Goal: Task Accomplishment & Management: Complete application form

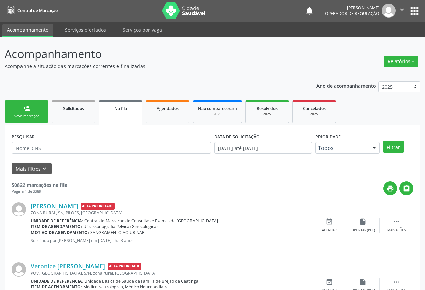
click at [25, 117] on div "Nova marcação" at bounding box center [27, 115] width 34 height 5
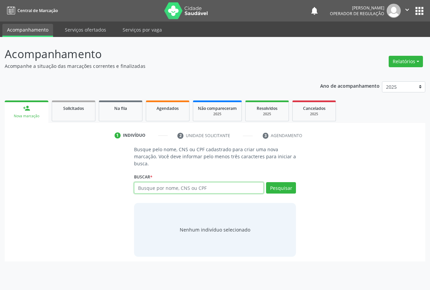
click at [154, 187] on input "text" at bounding box center [199, 187] width 130 height 11
type input "702809106756569"
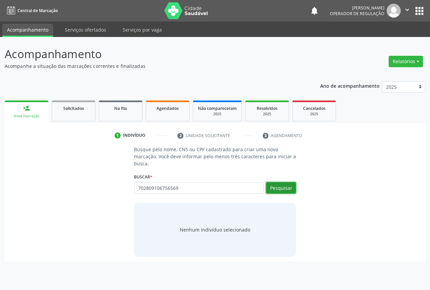
click at [278, 191] on button "Pesquisar" at bounding box center [281, 187] width 30 height 11
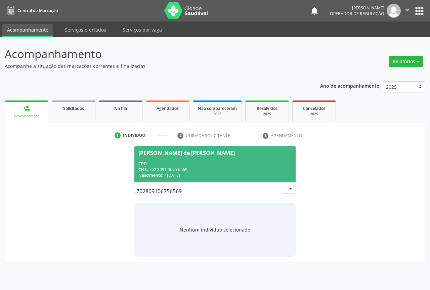
click at [166, 159] on span "[PERSON_NAME] de [PERSON_NAME] CPF: -- CNS: 702 8091 0675 6569 Nascimento: [DAT…" at bounding box center [214, 164] width 161 height 36
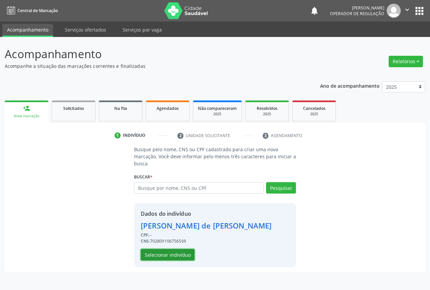
click at [164, 253] on button "Selecionar indivíduo" at bounding box center [168, 254] width 54 height 11
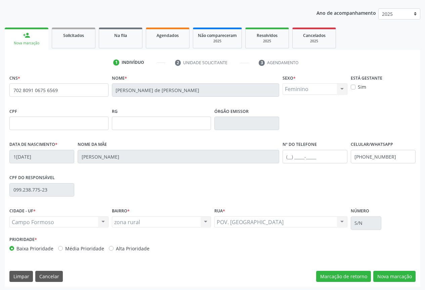
scroll to position [74, 0]
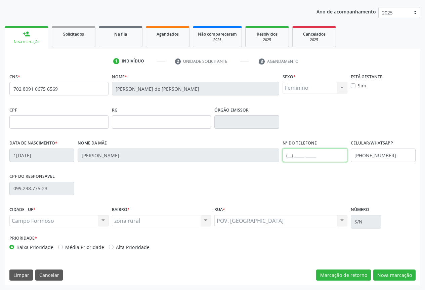
click at [291, 157] on input "text" at bounding box center [314, 154] width 65 height 13
type input "[PHONE_NUMBER]"
click at [387, 272] on button "Nova marcação" at bounding box center [394, 274] width 42 height 11
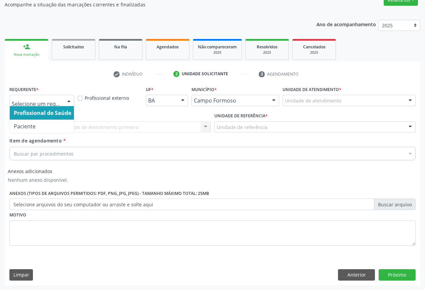
click at [69, 102] on div at bounding box center [69, 100] width 10 height 11
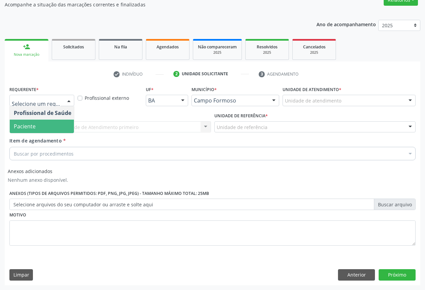
click at [20, 123] on span "Paciente" at bounding box center [25, 126] width 22 height 7
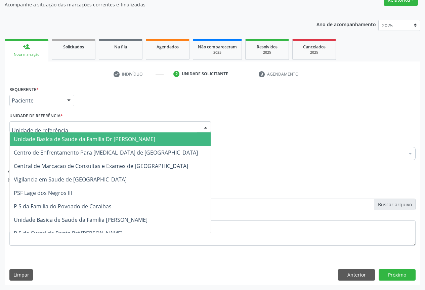
type input "C"
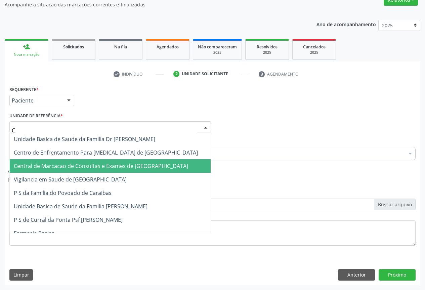
click at [56, 166] on span "Central de Marcacao de Consultas e Exames de [GEOGRAPHIC_DATA]" at bounding box center [101, 165] width 174 height 7
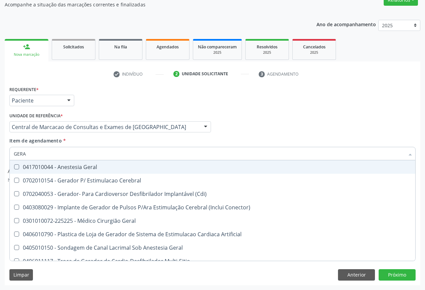
type input "GERAL"
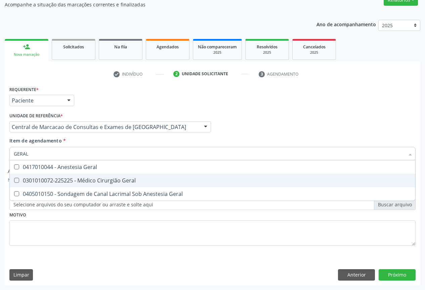
click at [113, 179] on div "0301010072-225225 - Médico Cirurgião Geral" at bounding box center [212, 180] width 397 height 5
checkbox Geral "true"
click at [392, 280] on div "Requerente * Paciente Profissional de Saúde Paciente Nenhum resultado encontrad…" at bounding box center [212, 184] width 415 height 200
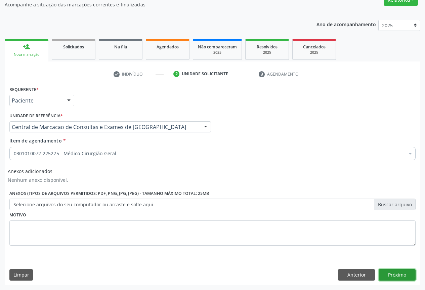
click at [392, 276] on button "Próximo" at bounding box center [396, 274] width 37 height 11
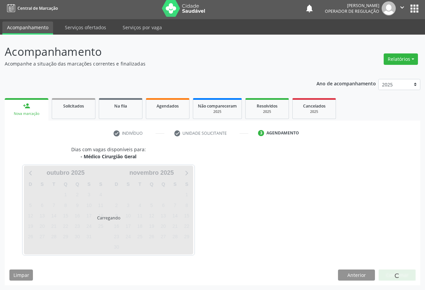
scroll to position [2, 0]
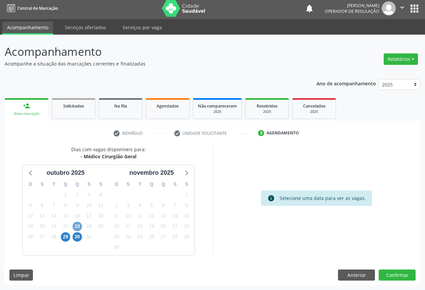
click at [75, 225] on span "23" at bounding box center [77, 226] width 9 height 9
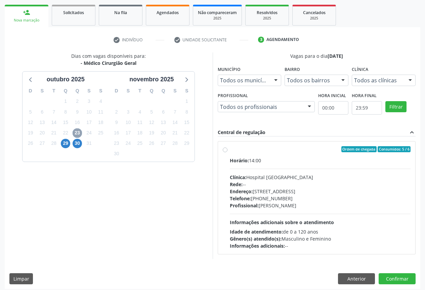
scroll to position [99, 0]
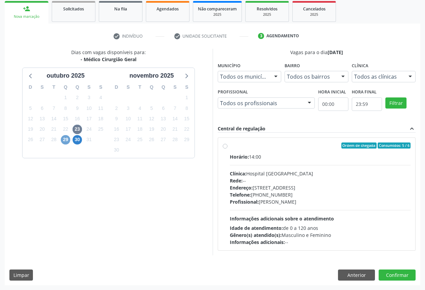
click at [66, 140] on span "29" at bounding box center [65, 139] width 9 height 9
click at [77, 129] on span "23" at bounding box center [77, 129] width 9 height 9
click at [63, 142] on span "29" at bounding box center [65, 139] width 9 height 9
click at [230, 146] on label "Ordem de chegada Consumidos: 0 / 3 Horário: 09:00 Clínica: Hospital [GEOGRAPHIC…" at bounding box center [320, 193] width 181 height 103
click at [223, 146] on input "Ordem de chegada Consumidos: 0 / 3 Horário: 09:00 Clínica: Hospital [GEOGRAPHIC…" at bounding box center [225, 145] width 5 height 6
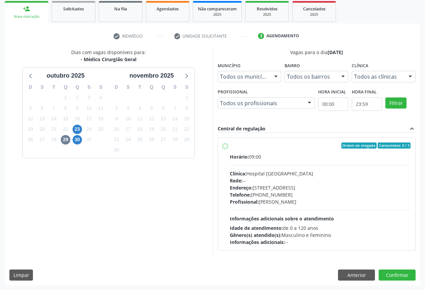
radio input "true"
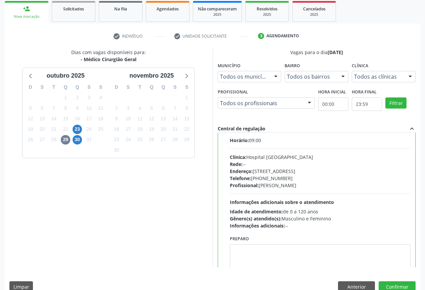
scroll to position [0, 0]
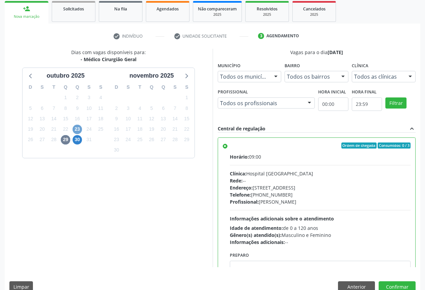
click at [73, 129] on span "23" at bounding box center [77, 129] width 9 height 9
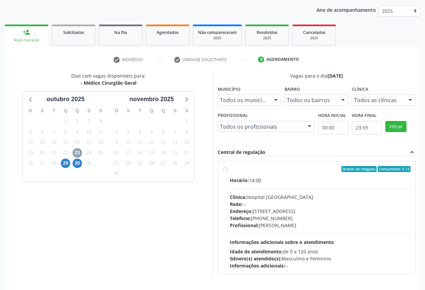
scroll to position [77, 0]
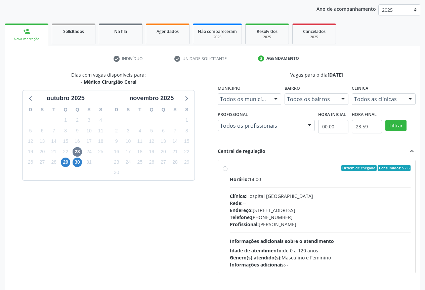
click at [230, 169] on label "Ordem de chegada Consumidos: 5 / 6 Horário: 14:00 Clínica: Hospital [GEOGRAPHIC…" at bounding box center [320, 216] width 181 height 103
click at [225, 169] on input "Ordem de chegada Consumidos: 5 / 6 Horário: 14:00 Clínica: Hospital [GEOGRAPHIC…" at bounding box center [225, 168] width 5 height 6
radio input "true"
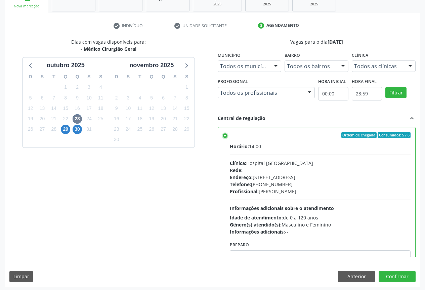
scroll to position [111, 0]
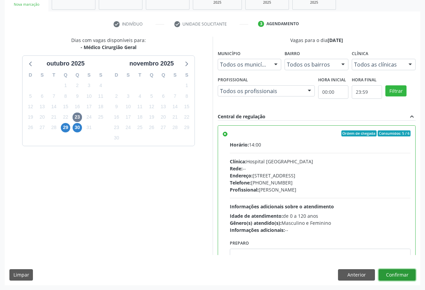
click at [392, 276] on button "Confirmar" at bounding box center [396, 274] width 37 height 11
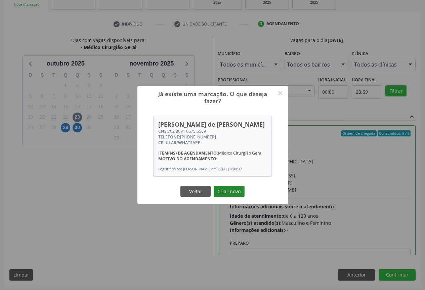
click at [228, 188] on button "Criar novo" at bounding box center [229, 191] width 31 height 11
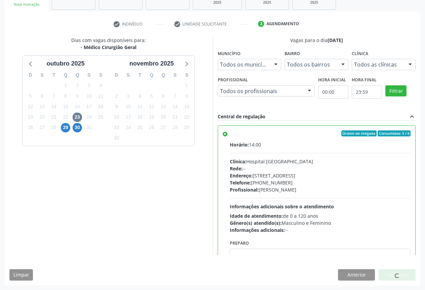
scroll to position [0, 0]
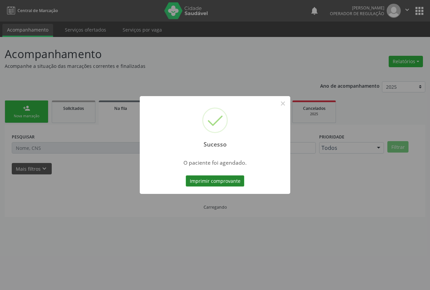
click at [205, 179] on button "Imprimir comprovante" at bounding box center [215, 180] width 58 height 11
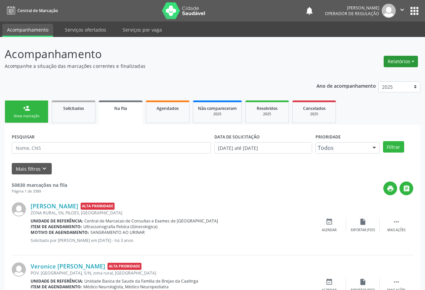
click at [405, 59] on button "Relatórios" at bounding box center [400, 61] width 34 height 11
click at [374, 75] on link "Acompanhamento" at bounding box center [382, 75] width 72 height 9
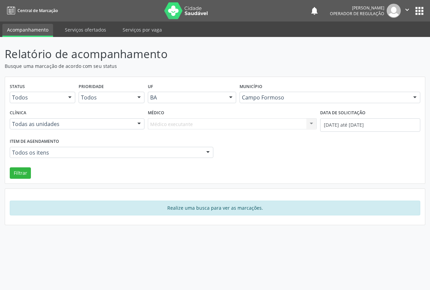
click at [138, 123] on div at bounding box center [139, 124] width 10 height 11
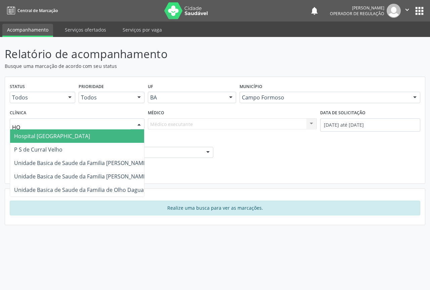
type input "HOS"
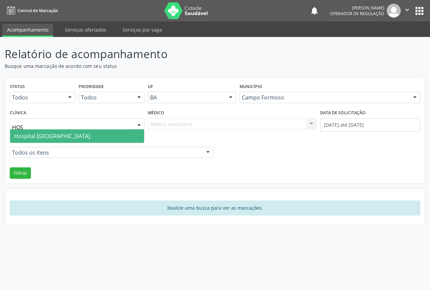
click at [113, 134] on span "Hospital [GEOGRAPHIC_DATA]" at bounding box center [77, 135] width 134 height 13
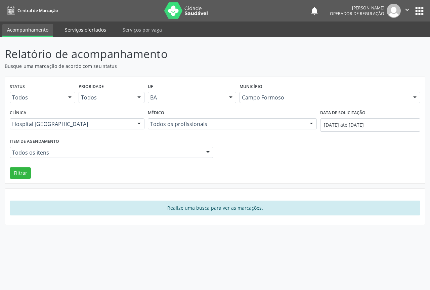
click at [91, 30] on link "Serviços ofertados" at bounding box center [85, 30] width 51 height 12
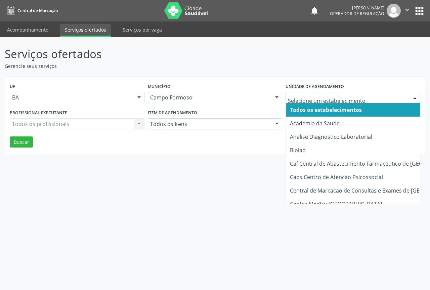
click at [415, 98] on div at bounding box center [415, 97] width 10 height 11
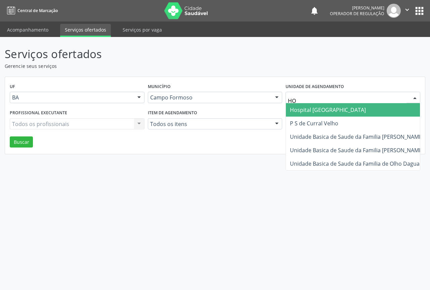
type input "HOS"
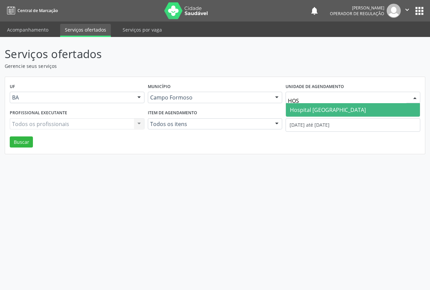
click at [330, 111] on span "Hospital [GEOGRAPHIC_DATA]" at bounding box center [328, 109] width 76 height 7
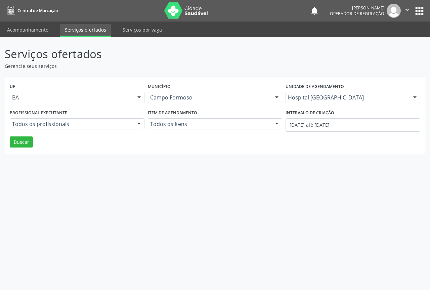
click at [136, 123] on div at bounding box center [139, 124] width 10 height 11
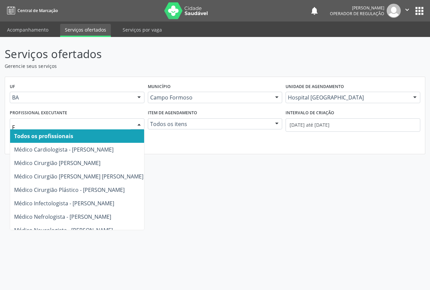
type input "FR"
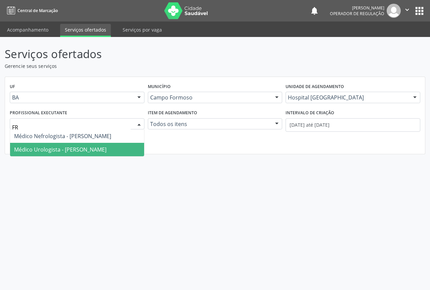
click at [85, 149] on span "Médico Urologista - [PERSON_NAME]" at bounding box center [60, 149] width 92 height 7
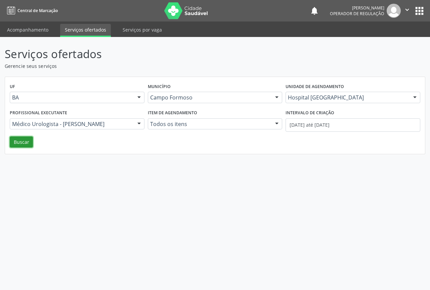
click at [19, 142] on button "Buscar" at bounding box center [21, 141] width 23 height 11
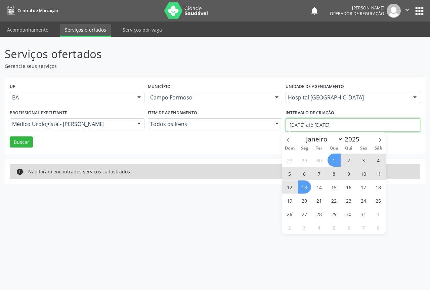
drag, startPoint x: 289, startPoint y: 126, endPoint x: 351, endPoint y: 125, distance: 62.1
click at [351, 125] on input "[DATE] até [DATE]" at bounding box center [352, 124] width 135 height 13
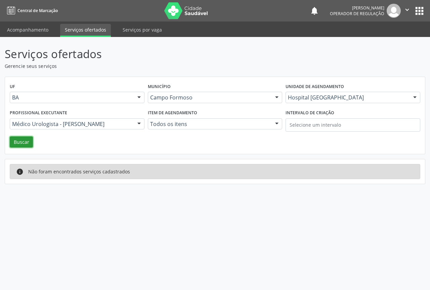
click at [25, 141] on button "Buscar" at bounding box center [21, 141] width 23 height 11
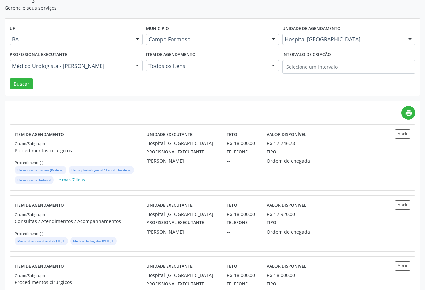
scroll to position [59, 0]
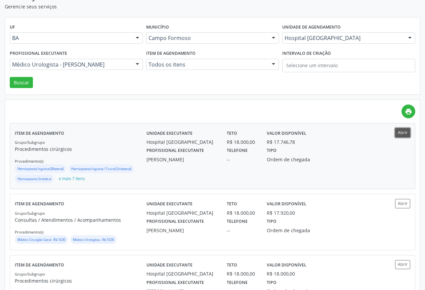
click at [406, 131] on button "Abrir" at bounding box center [402, 132] width 15 height 9
click at [401, 203] on button "Abrir" at bounding box center [402, 203] width 15 height 9
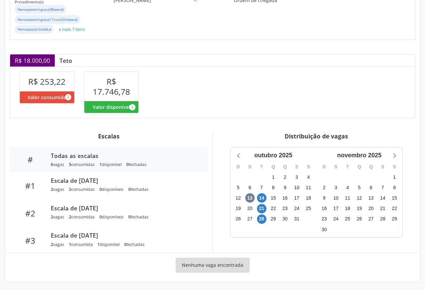
scroll to position [119, 0]
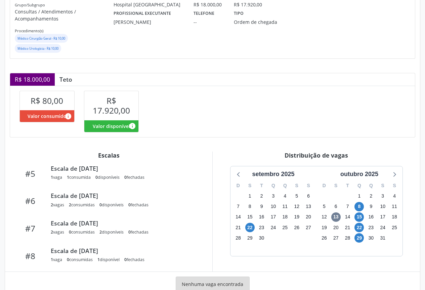
scroll to position [141, 0]
click at [359, 228] on span "22" at bounding box center [358, 227] width 9 height 9
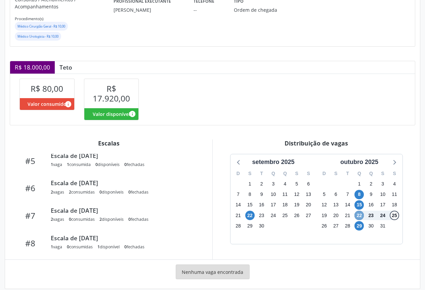
scroll to position [116, 0]
